Goal: Information Seeking & Learning: Learn about a topic

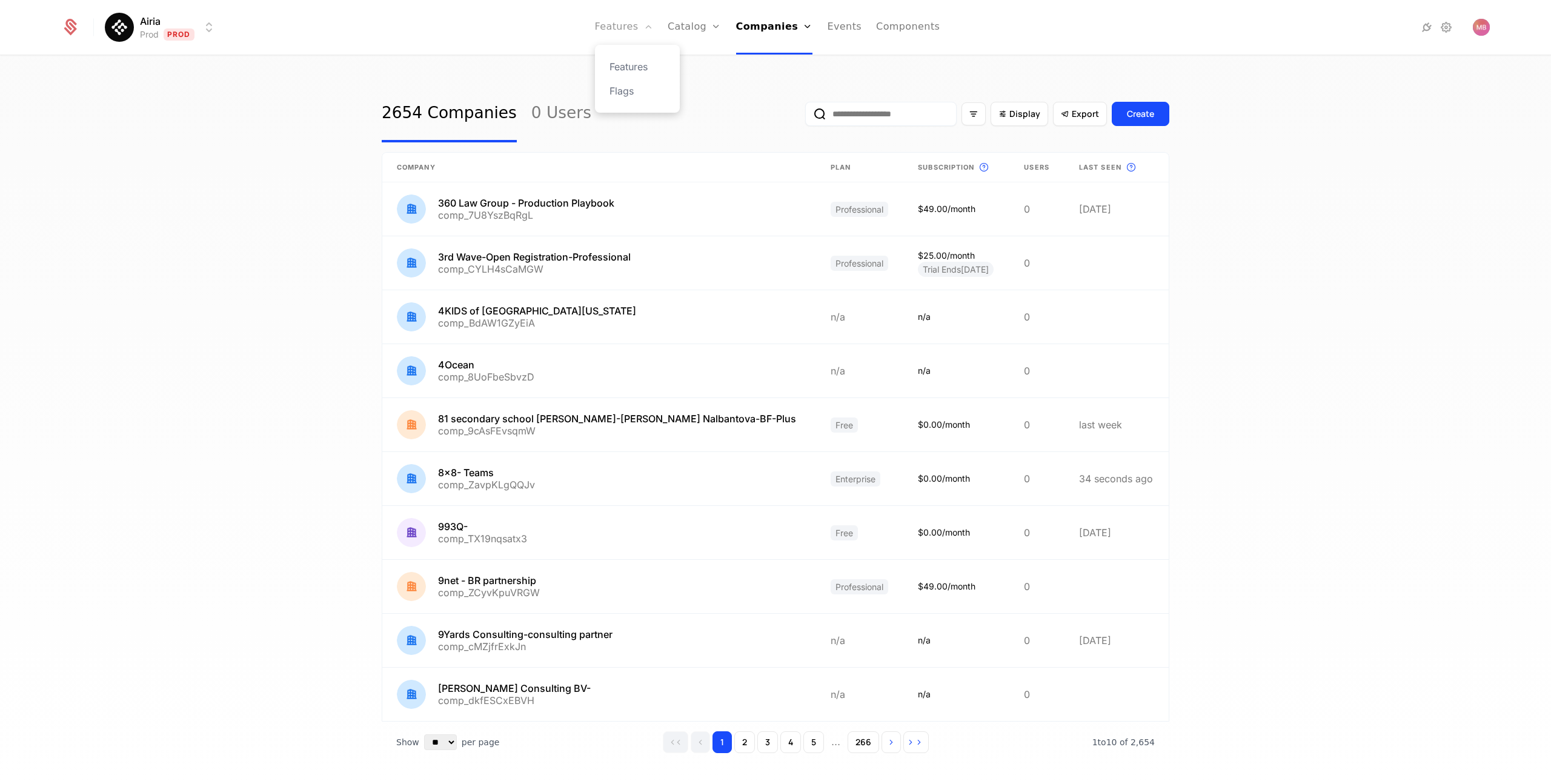
click at [621, 26] on link "Features" at bounding box center [624, 27] width 58 height 55
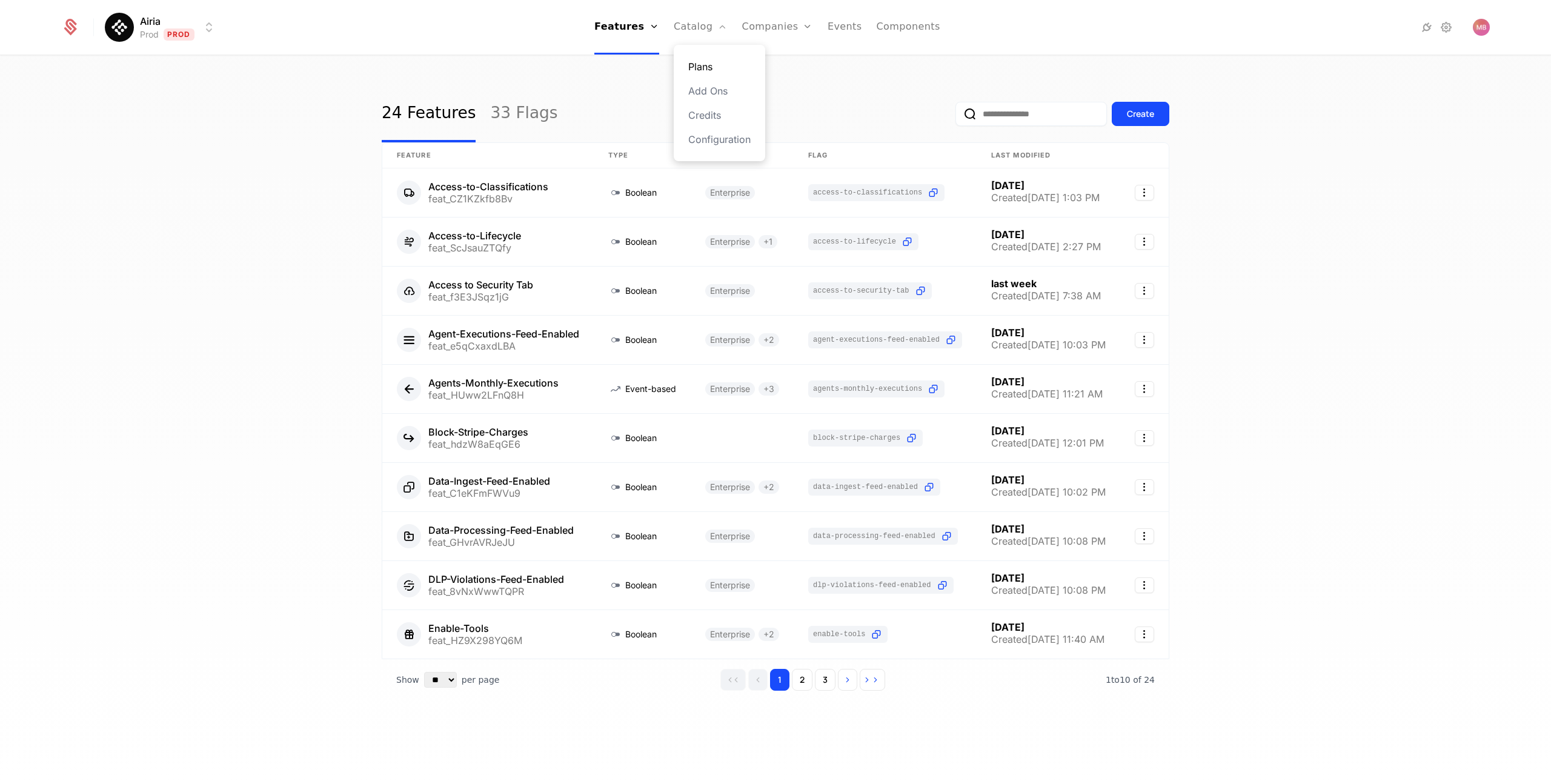
click at [706, 66] on link "Plans" at bounding box center [719, 66] width 62 height 15
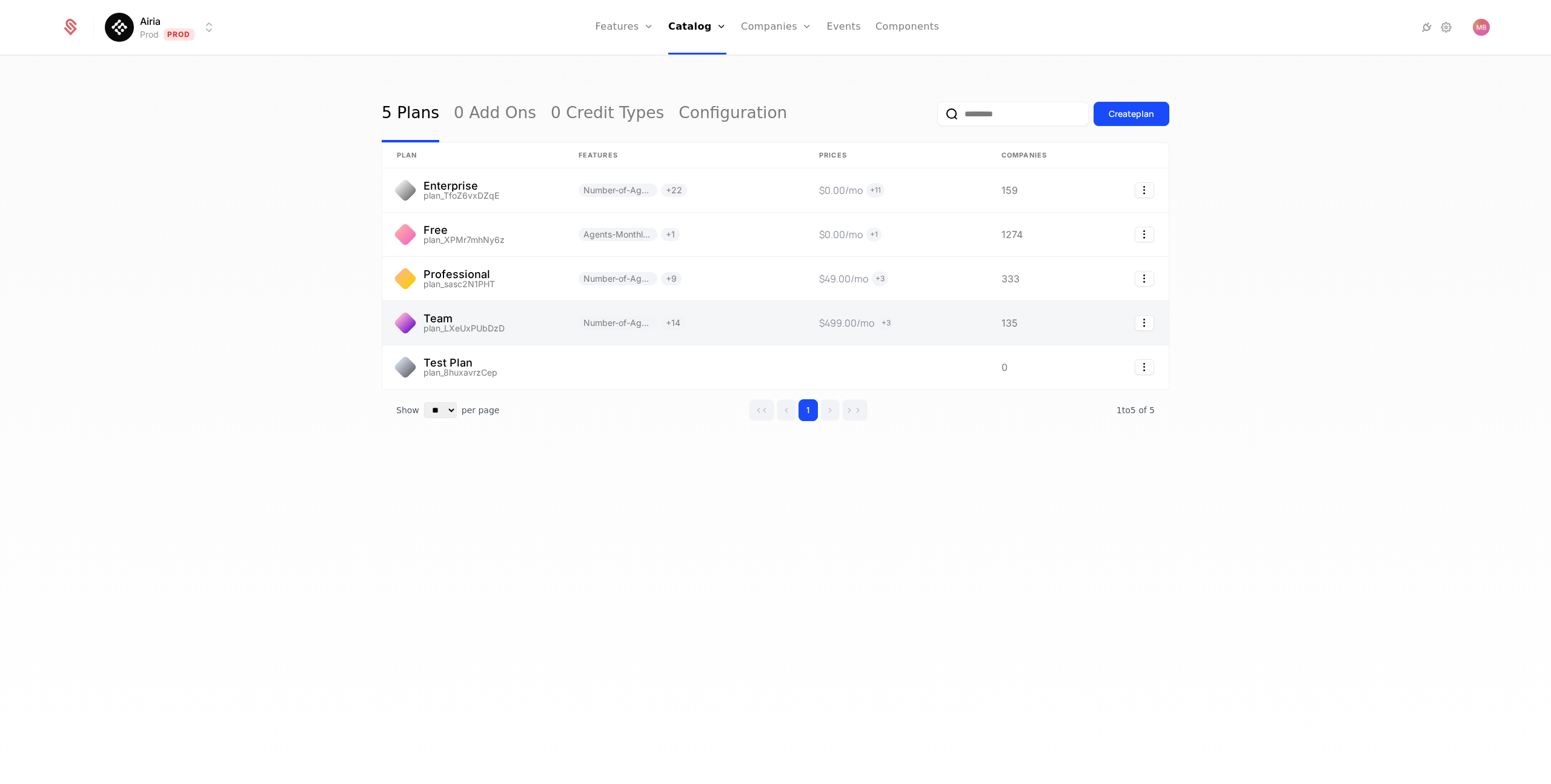
click at [504, 316] on link at bounding box center [473, 323] width 182 height 44
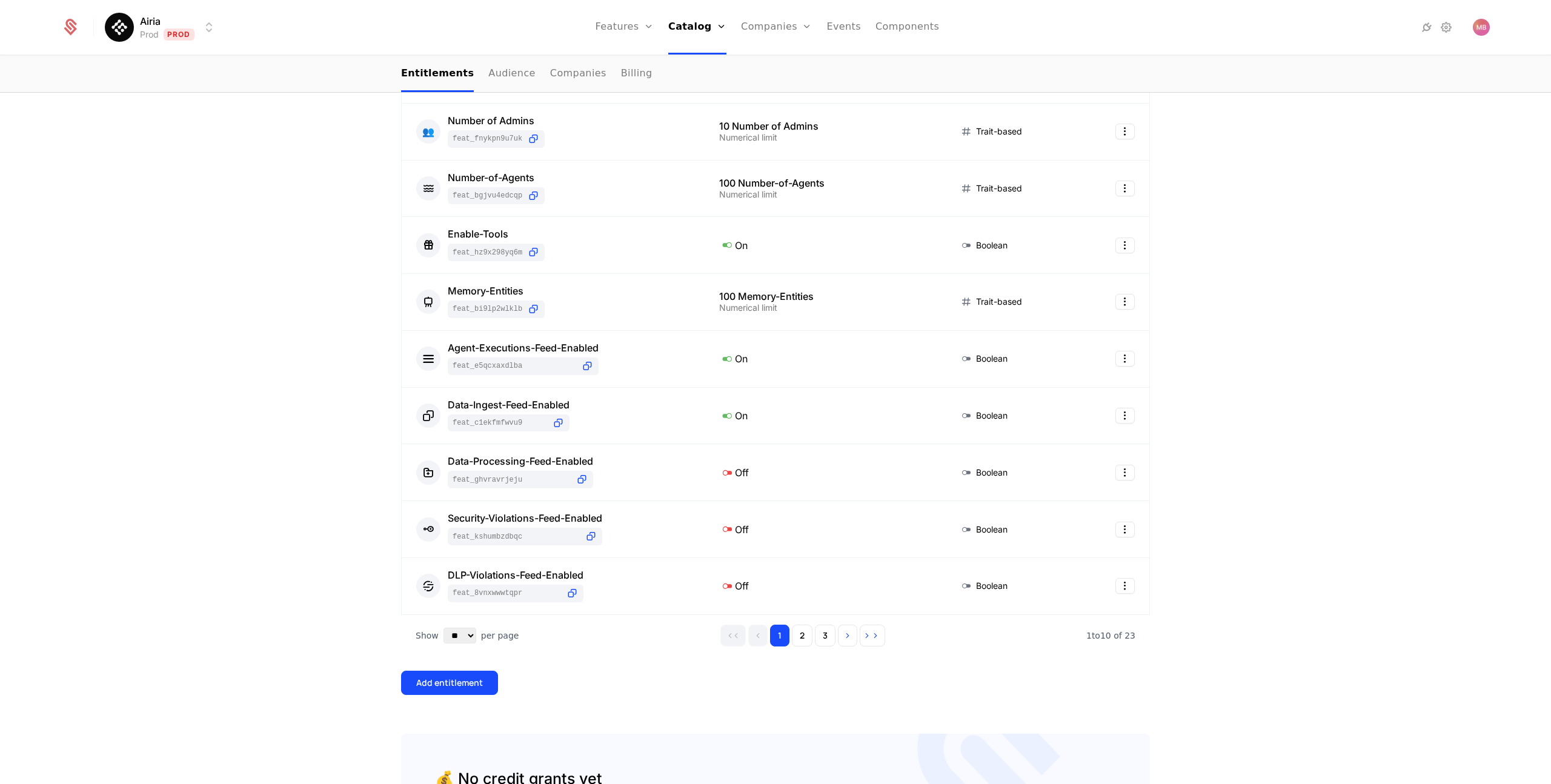
scroll to position [283, 0]
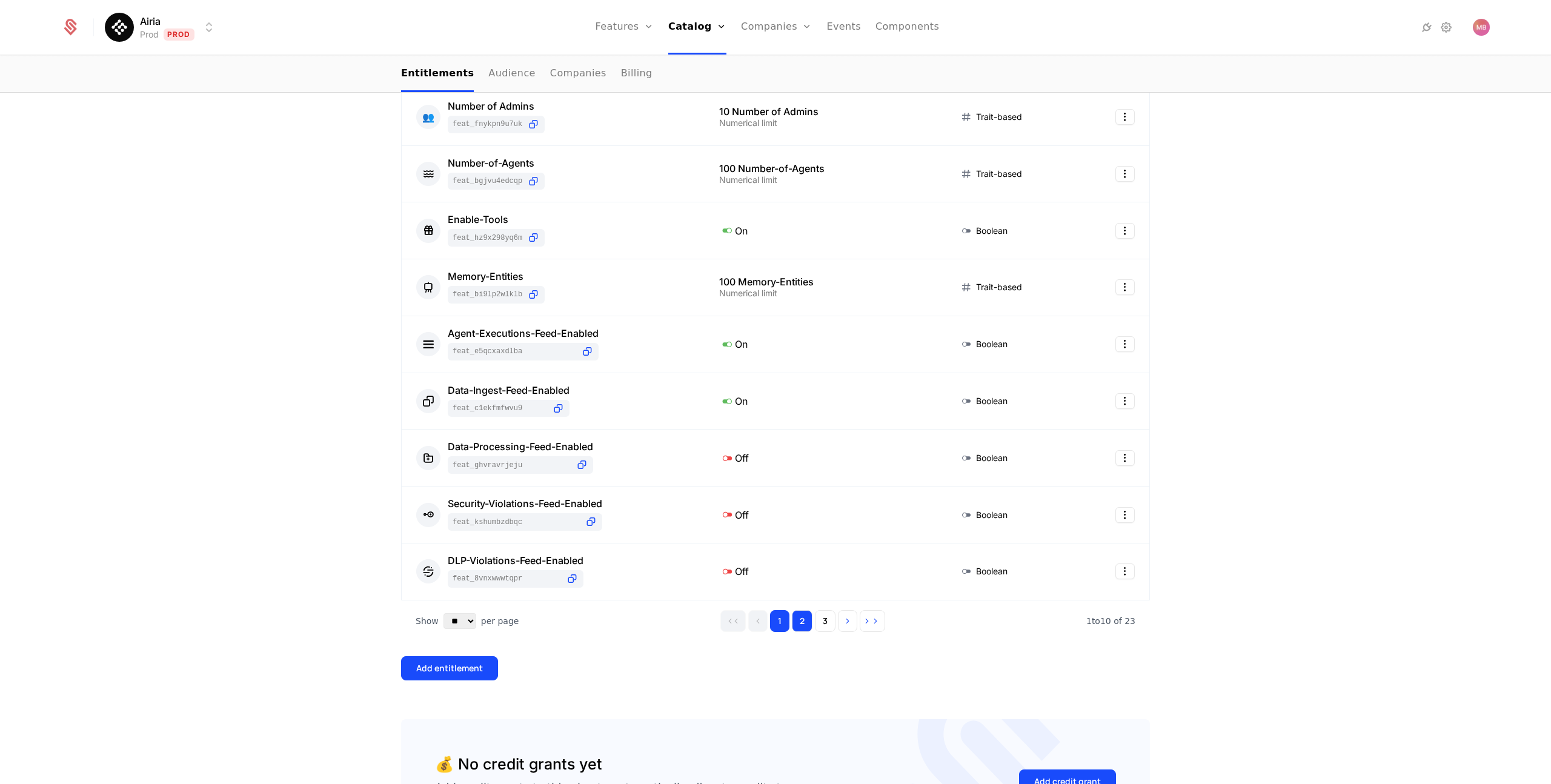
click at [803, 624] on button "2" at bounding box center [803, 621] width 20 height 22
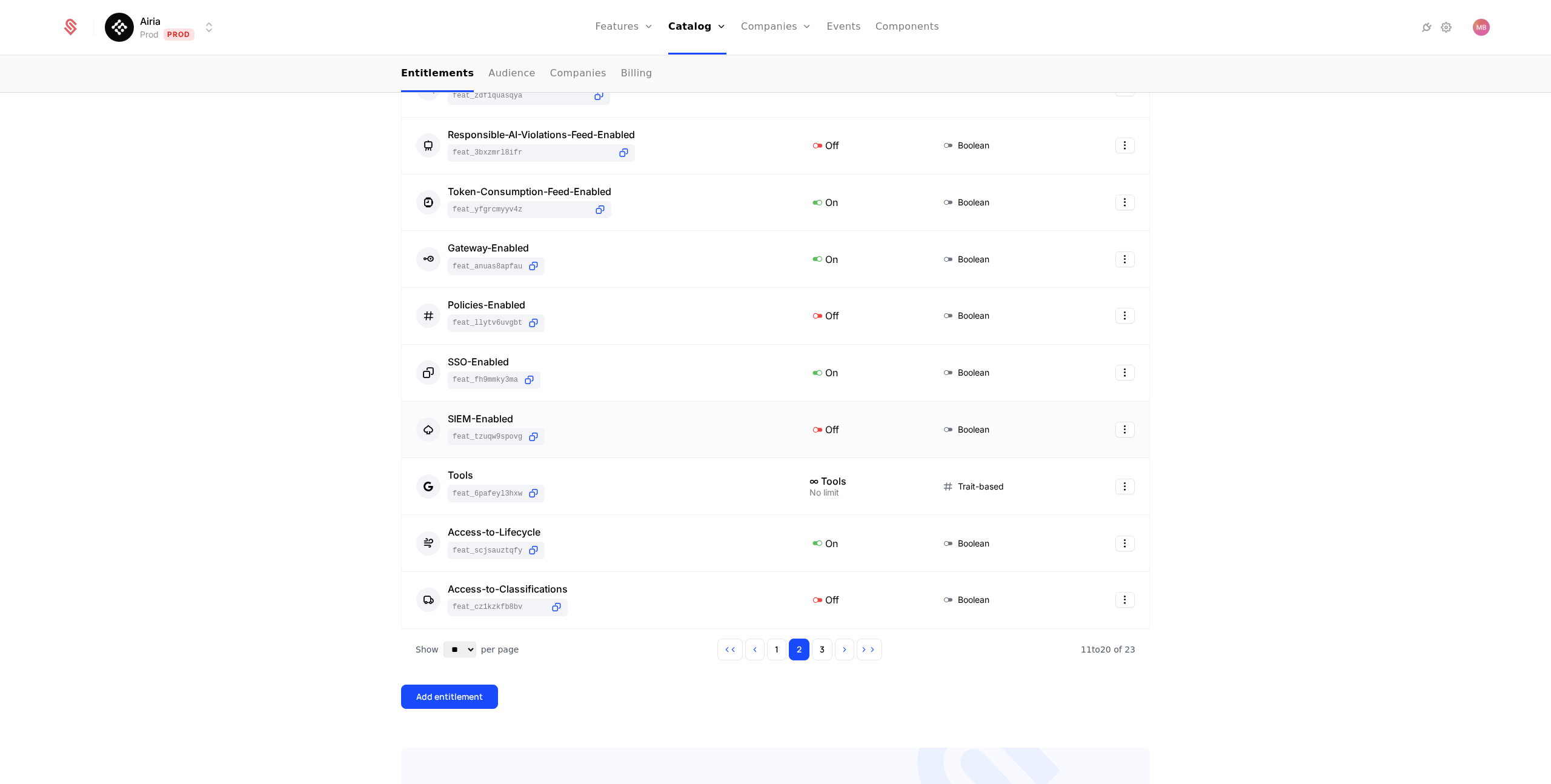
scroll to position [278, 0]
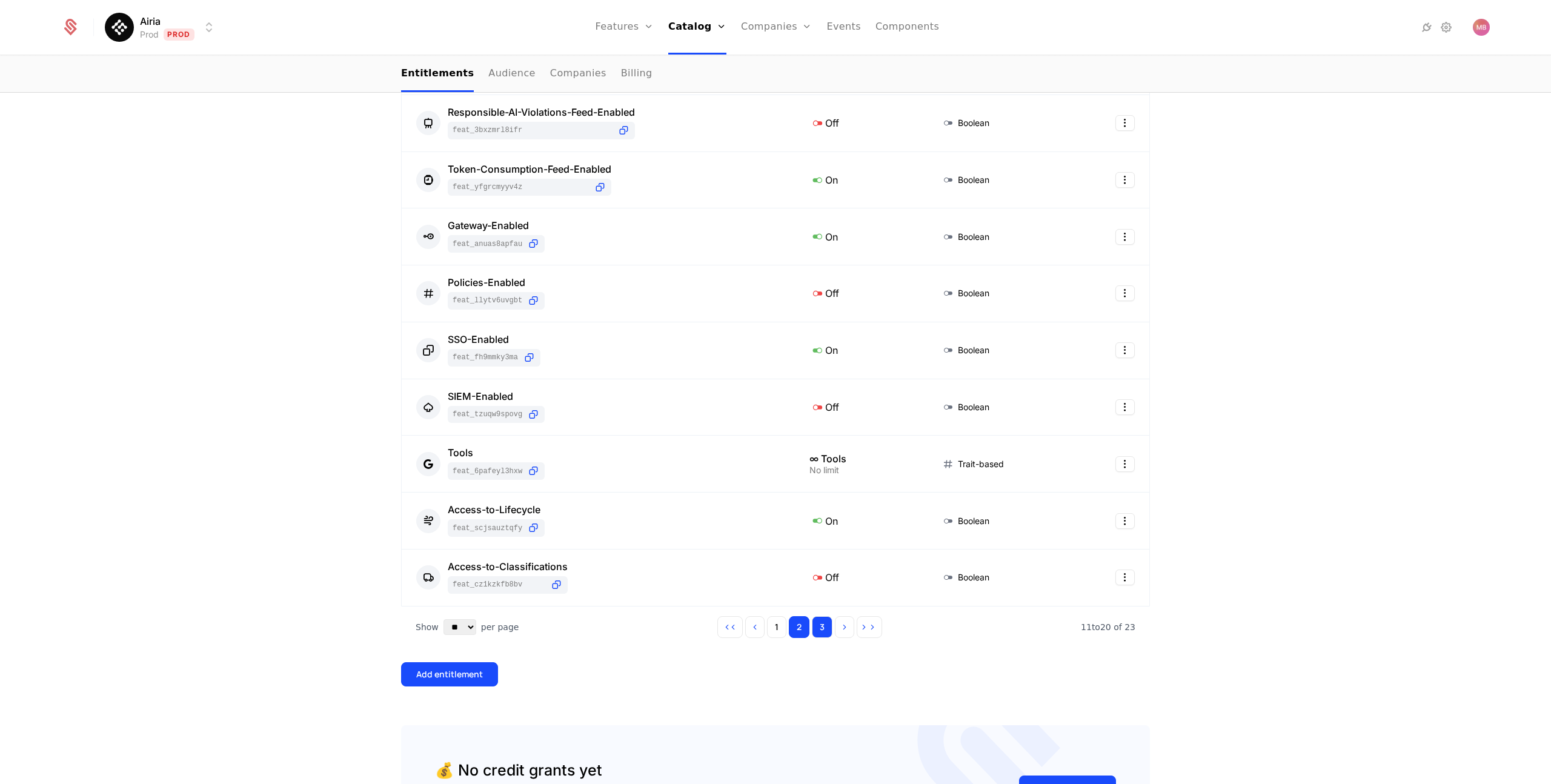
click at [826, 633] on button "3" at bounding box center [822, 627] width 20 height 22
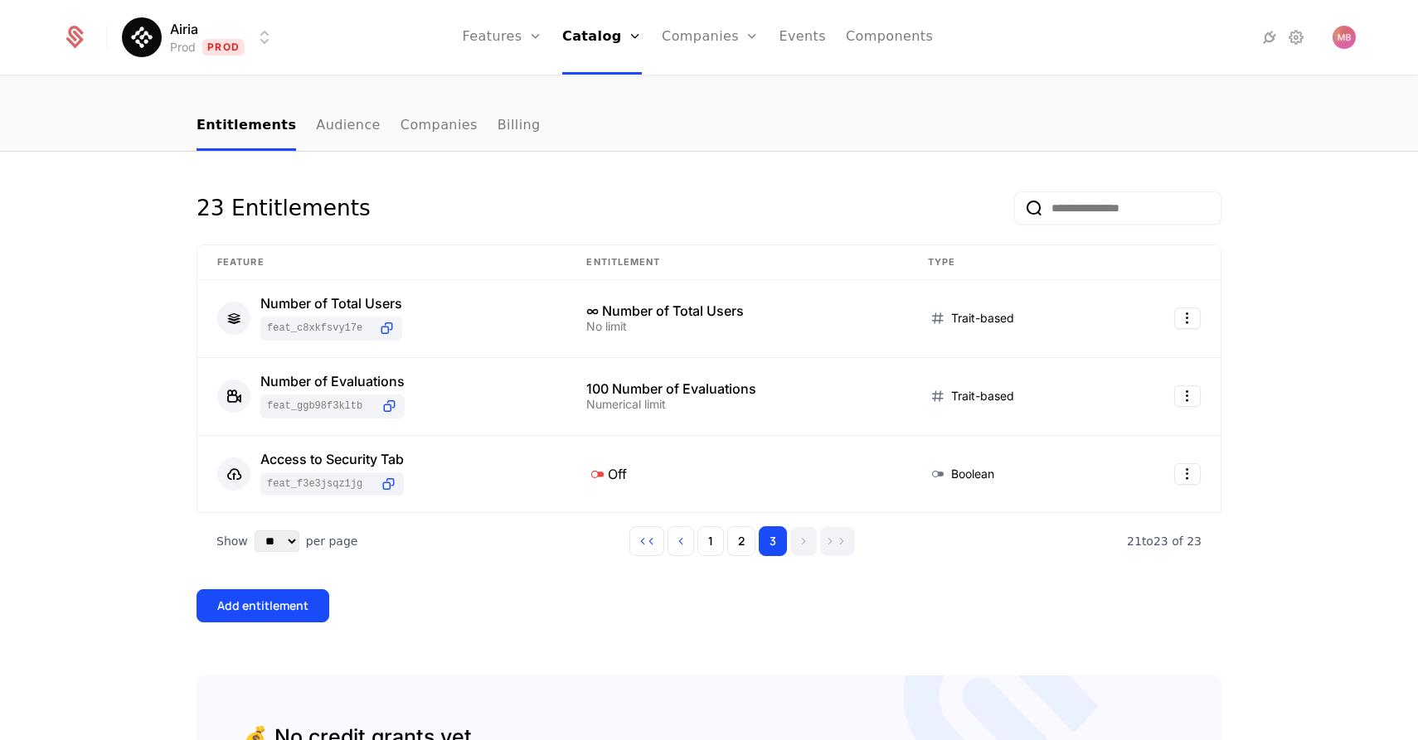
scroll to position [166, 0]
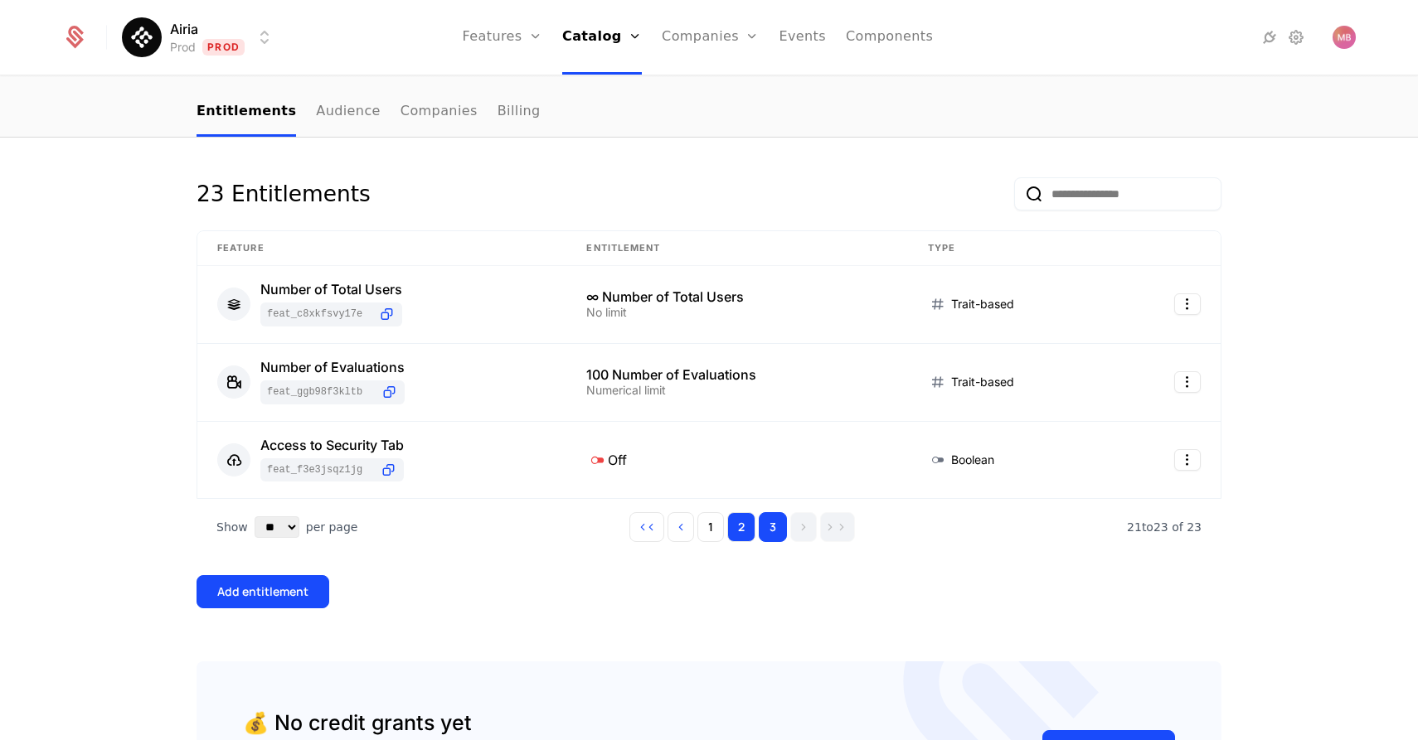
click at [745, 528] on button "2" at bounding box center [741, 527] width 28 height 30
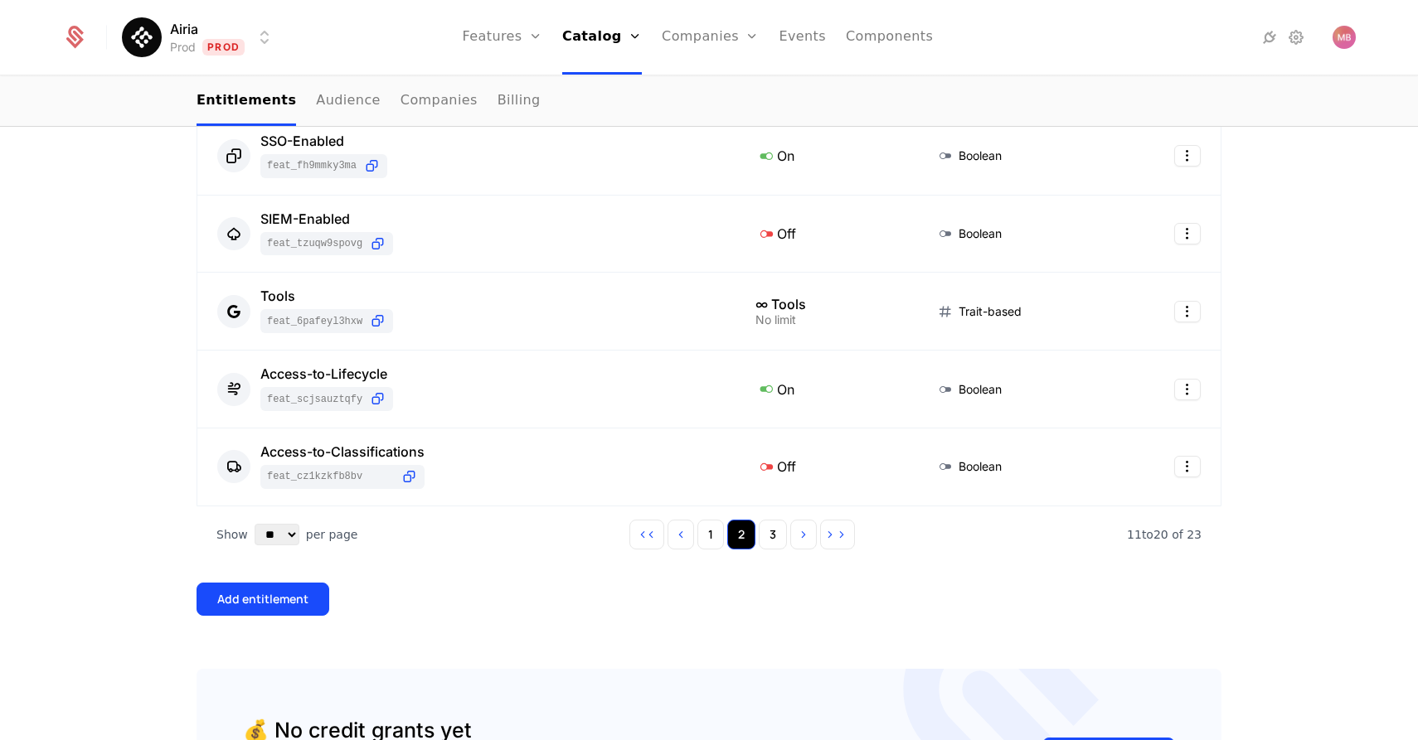
scroll to position [709, 0]
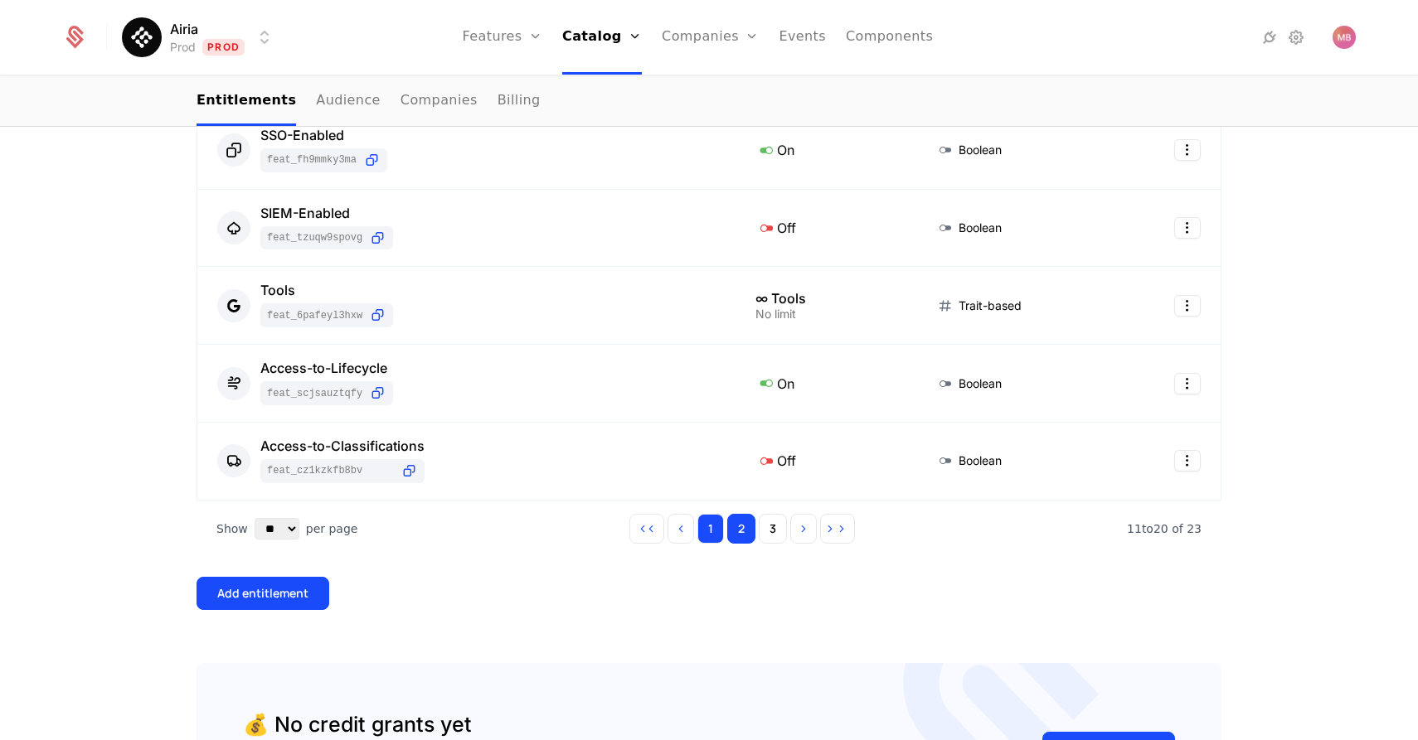
click at [718, 530] on button "1" at bounding box center [710, 529] width 27 height 30
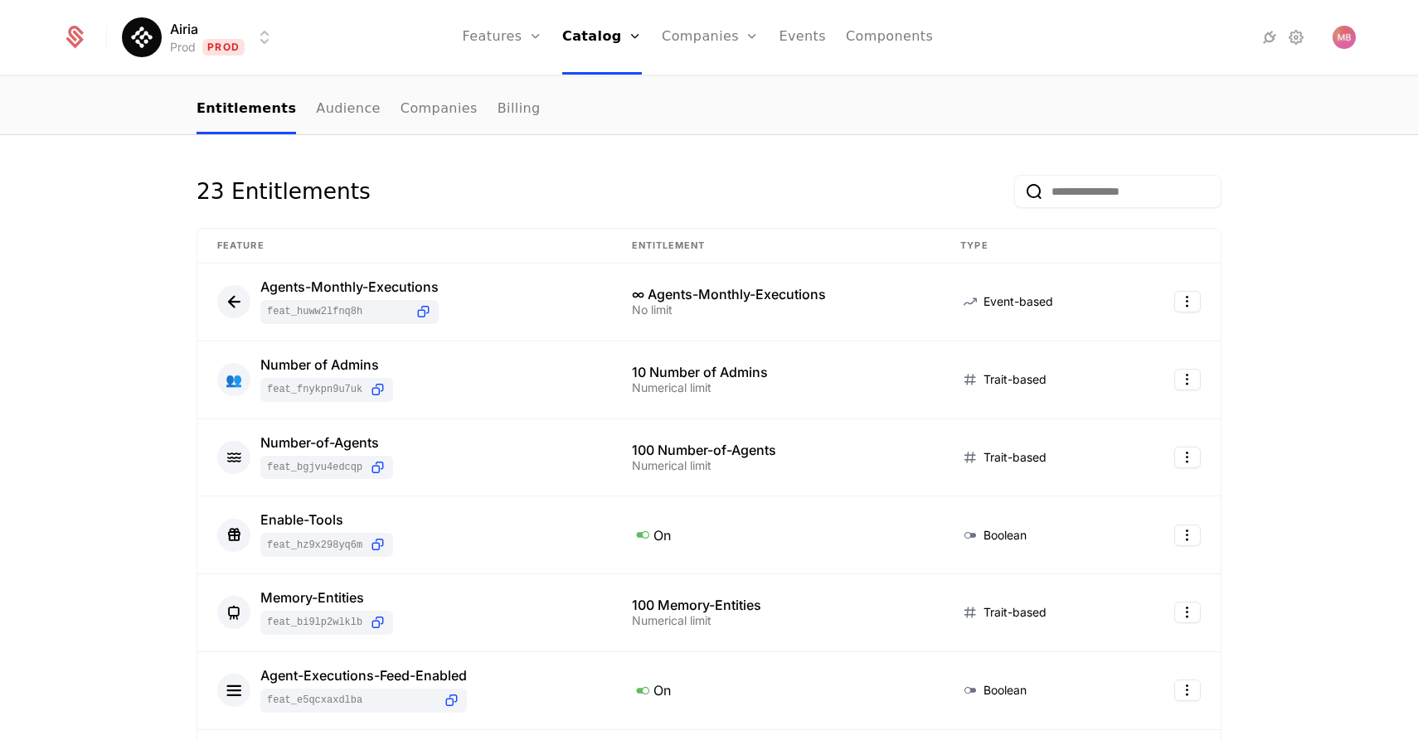
scroll to position [167, 0]
